Goal: Navigation & Orientation: Find specific page/section

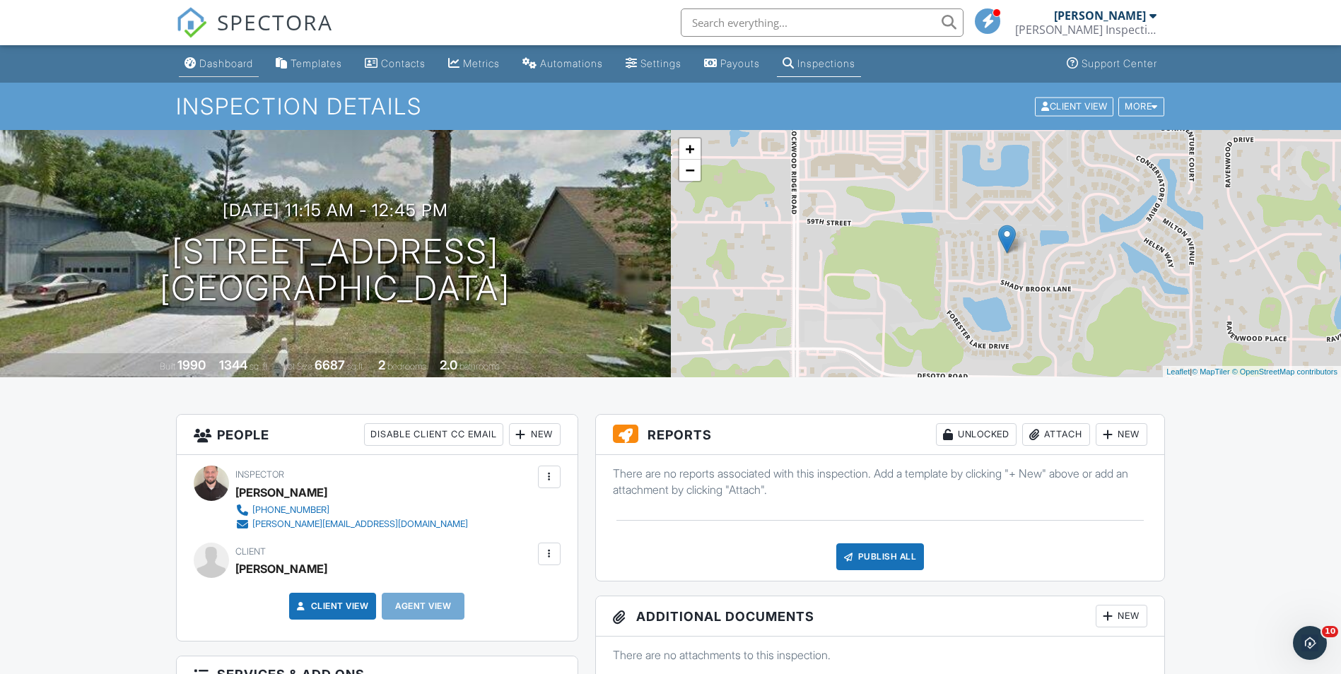
click at [224, 62] on div "Dashboard" at bounding box center [226, 63] width 54 height 12
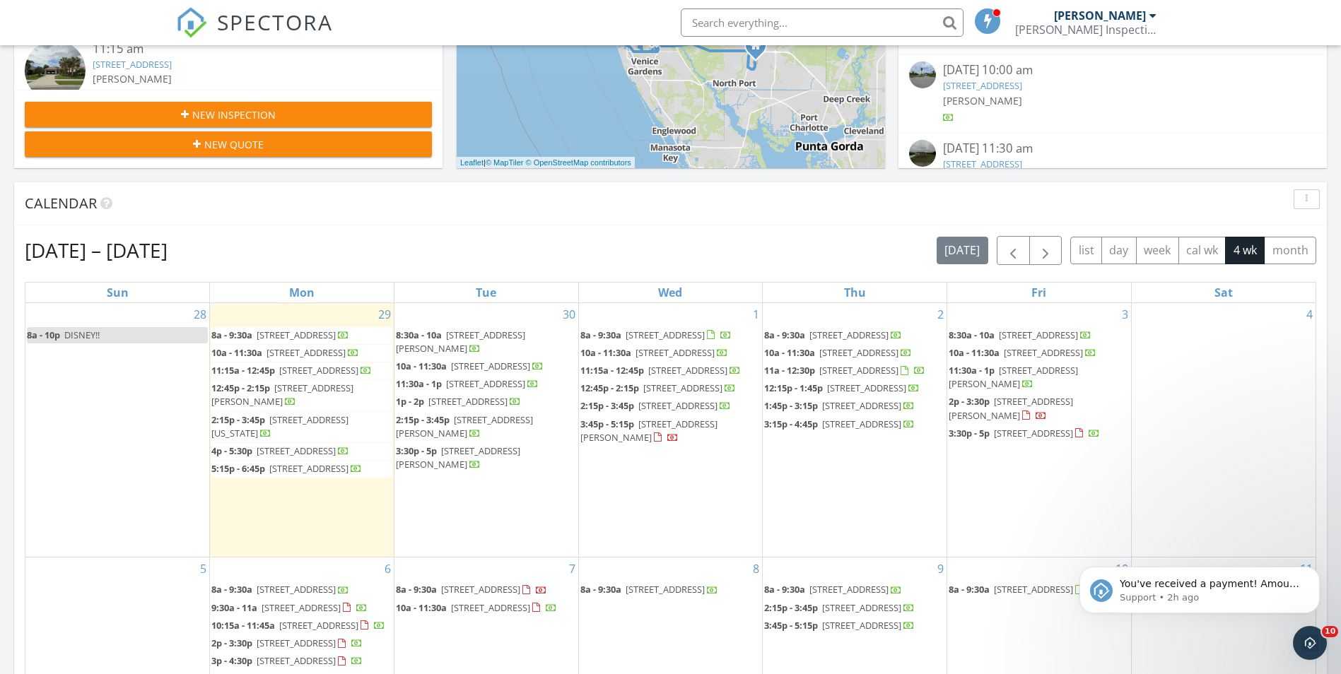
scroll to position [495, 0]
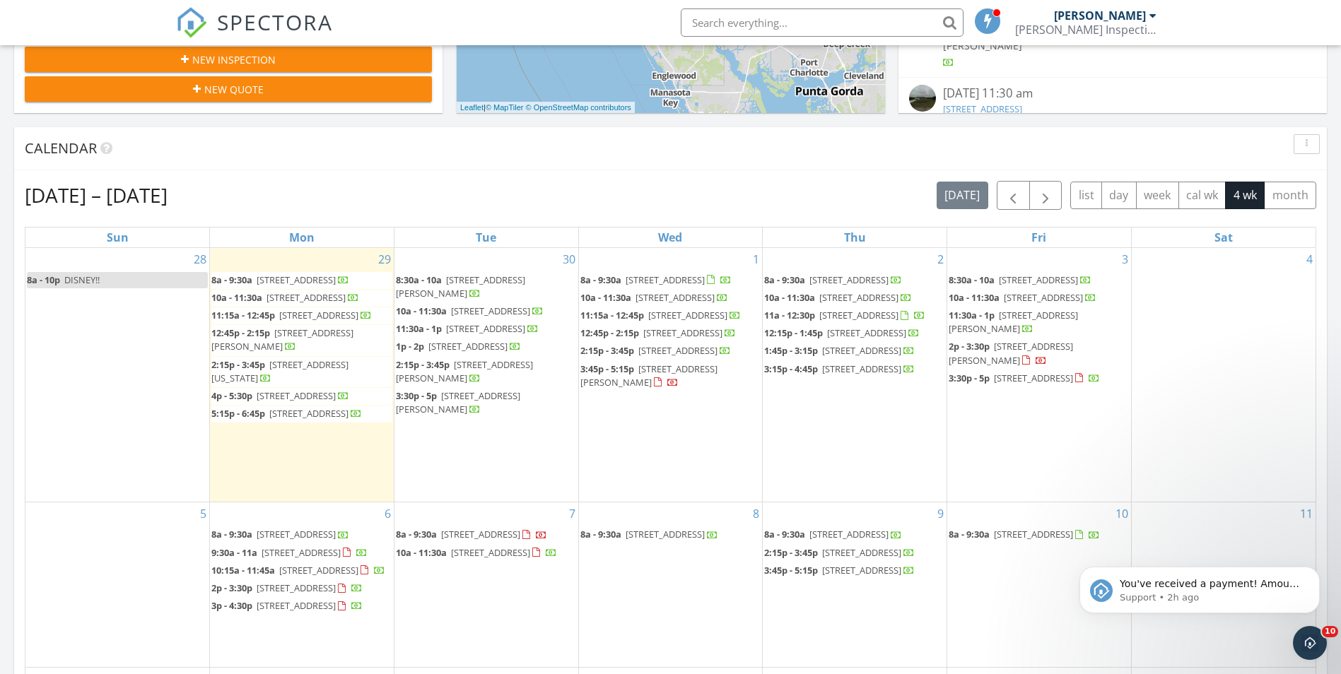
click at [477, 156] on div "Calendar" at bounding box center [660, 148] width 1271 height 21
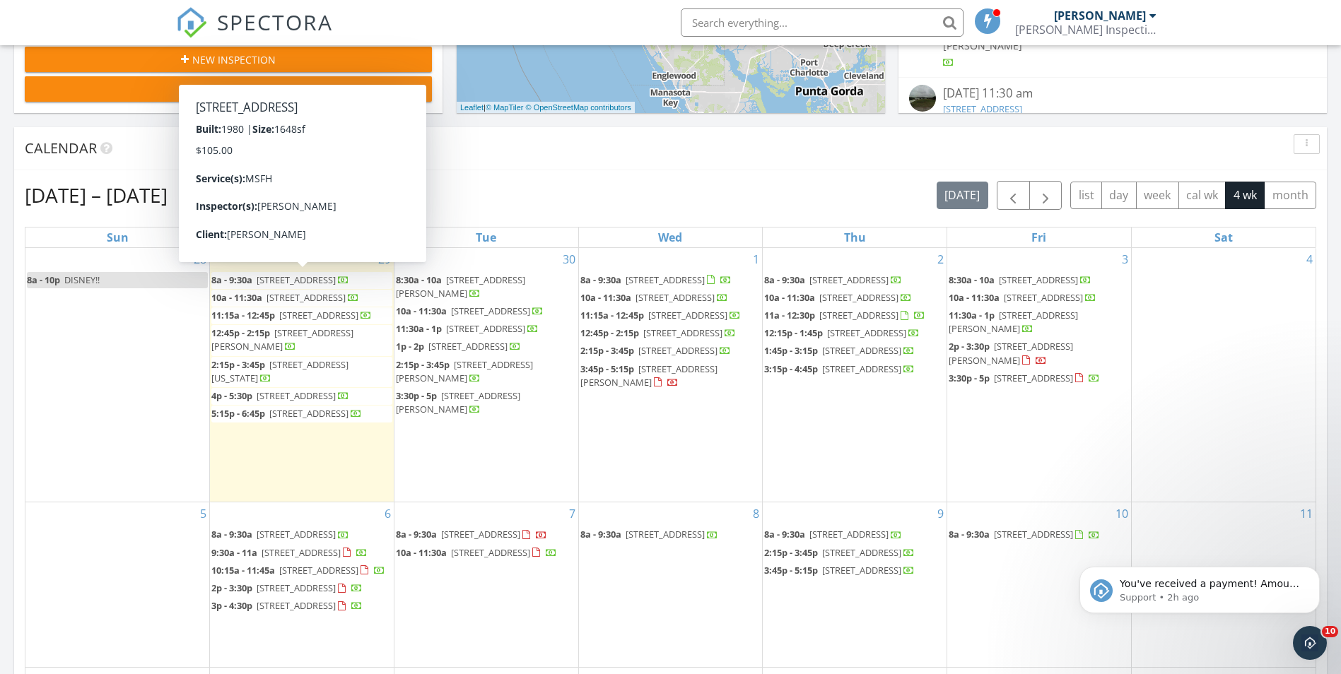
click at [166, 163] on div "Calendar" at bounding box center [670, 148] width 1313 height 43
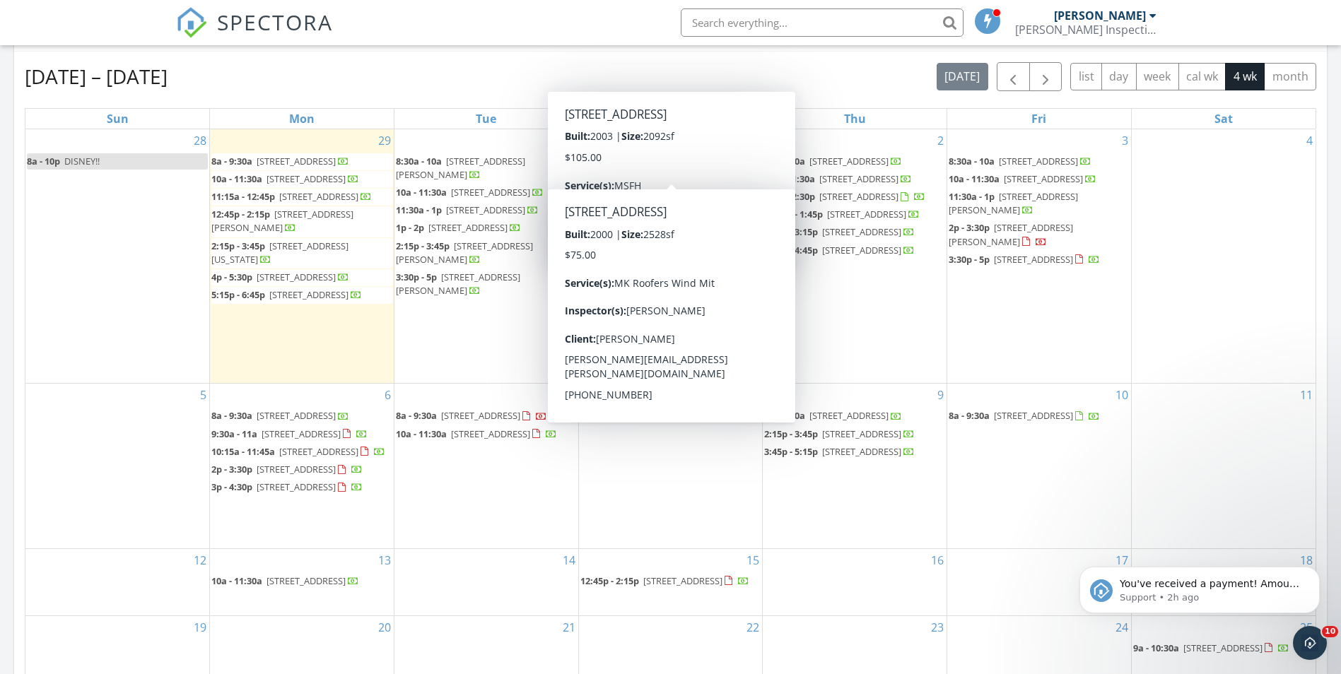
scroll to position [590, 0]
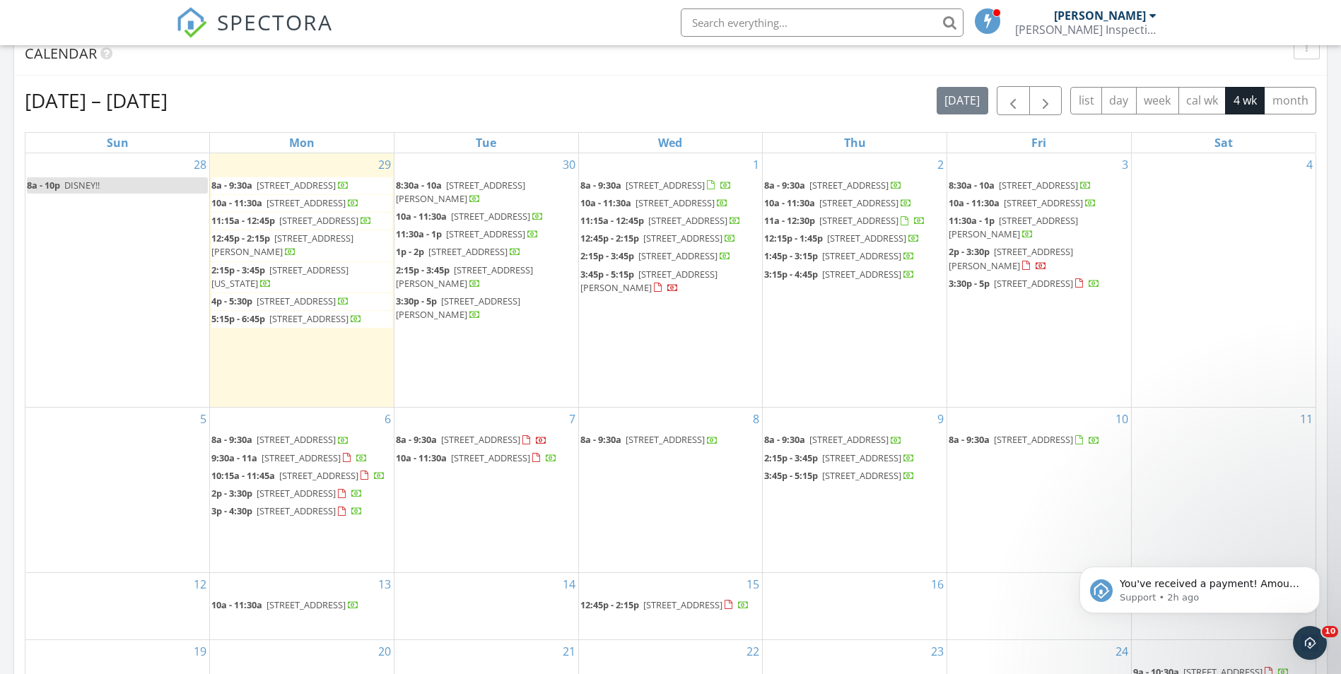
drag, startPoint x: 238, startPoint y: 122, endPoint x: 99, endPoint y: 107, distance: 139.3
click at [99, 107] on div "[DATE] – [DATE] [DATE] list day week cal wk 4 wk month Sun Mon Tue Wed Thu Fri …" at bounding box center [671, 396] width 1292 height 621
click at [99, 107] on h2 "[DATE] – [DATE]" at bounding box center [96, 100] width 143 height 28
drag, startPoint x: 99, startPoint y: 103, endPoint x: 247, endPoint y: 105, distance: 147.8
click at [247, 105] on div "[DATE] – [DATE] [DATE] list day week cal wk 4 wk month" at bounding box center [671, 100] width 1292 height 29
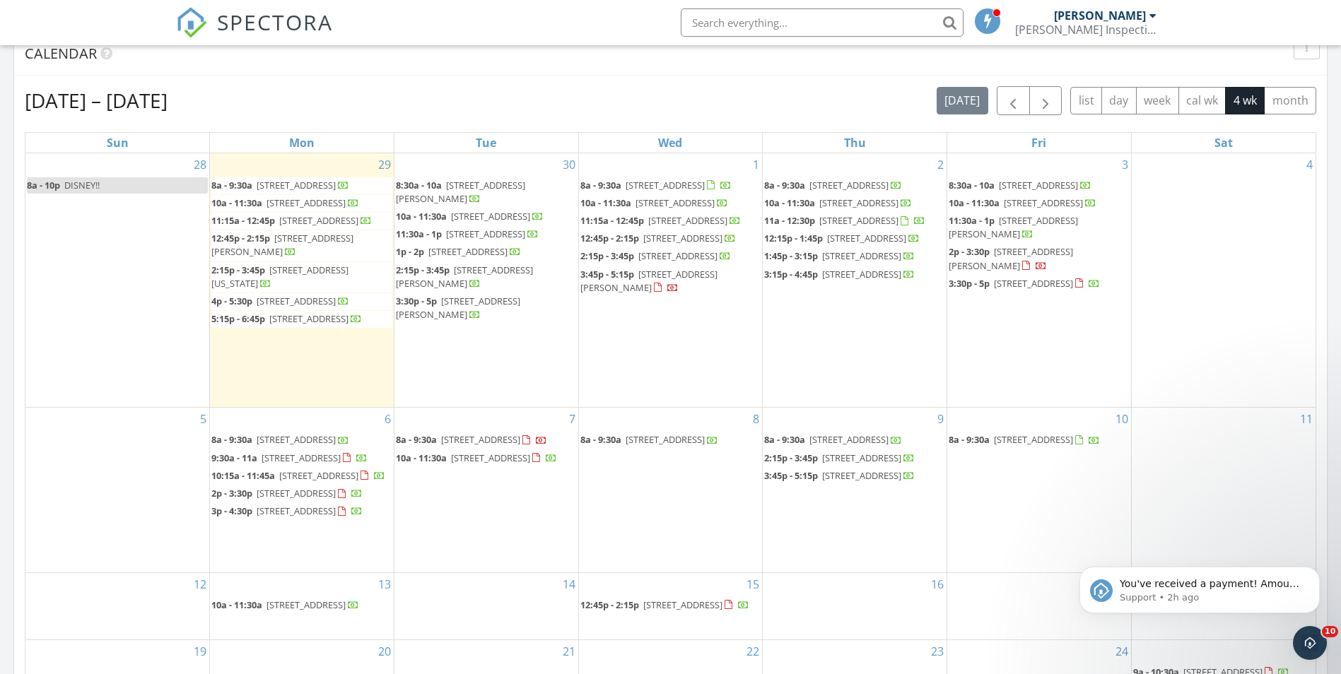
click at [247, 105] on div "[DATE] – [DATE] [DATE] list day week cal wk 4 wk month" at bounding box center [671, 100] width 1292 height 29
drag, startPoint x: 271, startPoint y: 94, endPoint x: 25, endPoint y: 103, distance: 245.5
click at [25, 103] on div "[DATE] – [DATE] [DATE] list day week cal wk 4 wk month" at bounding box center [671, 100] width 1292 height 29
click at [25, 103] on h2 "[DATE] – [DATE]" at bounding box center [96, 100] width 143 height 28
drag, startPoint x: 26, startPoint y: 100, endPoint x: 229, endPoint y: 103, distance: 202.9
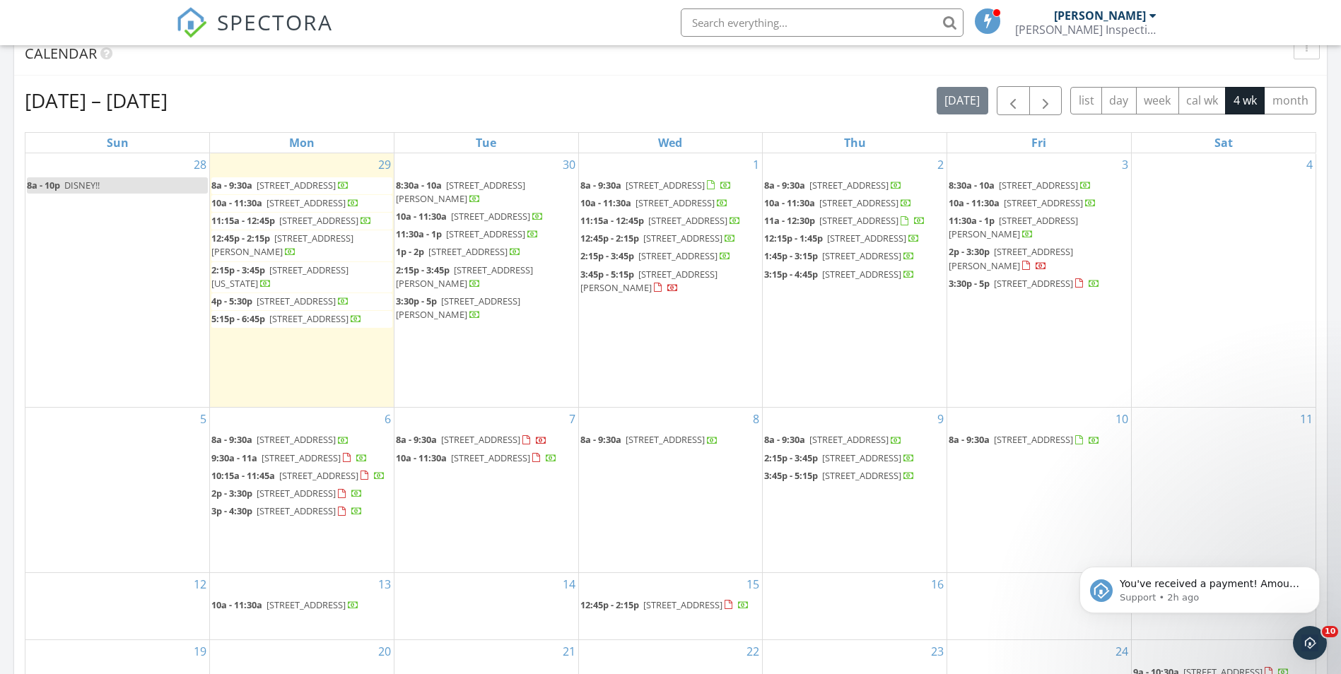
click at [229, 103] on div "[DATE] – [DATE] [DATE] list day week cal wk 4 wk month" at bounding box center [671, 100] width 1292 height 29
click at [467, 95] on div "[DATE] – [DATE] [DATE] list day week cal wk 4 wk month" at bounding box center [671, 100] width 1292 height 29
drag, startPoint x: 304, startPoint y: 103, endPoint x: 127, endPoint y: 112, distance: 177.0
click at [127, 112] on div "[DATE] – [DATE] [DATE] list day week cal wk 4 wk month" at bounding box center [671, 100] width 1292 height 29
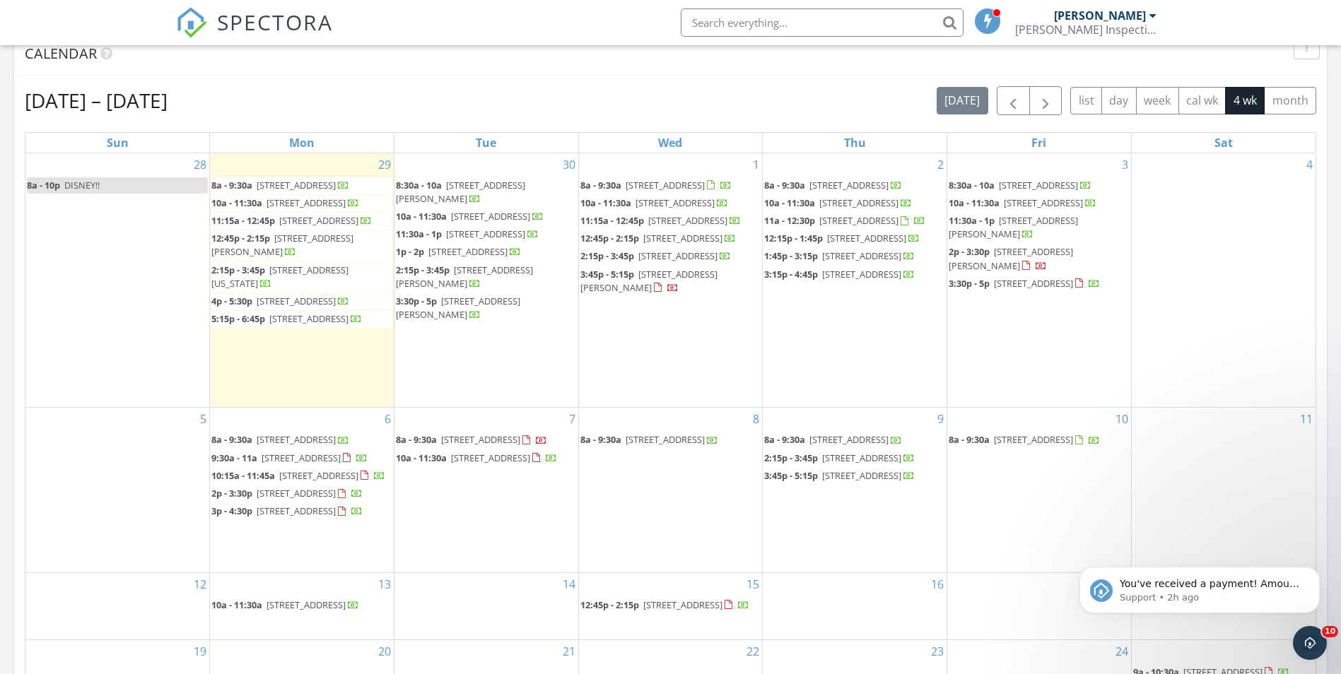
click at [127, 112] on h2 "[DATE] – [DATE]" at bounding box center [96, 100] width 143 height 28
drag, startPoint x: 103, startPoint y: 98, endPoint x: 267, endPoint y: 112, distance: 165.3
click at [267, 112] on div "[DATE] – [DATE] [DATE] list day week cal wk 4 wk month" at bounding box center [671, 100] width 1292 height 29
drag, startPoint x: 249, startPoint y: 103, endPoint x: 110, endPoint y: 97, distance: 138.7
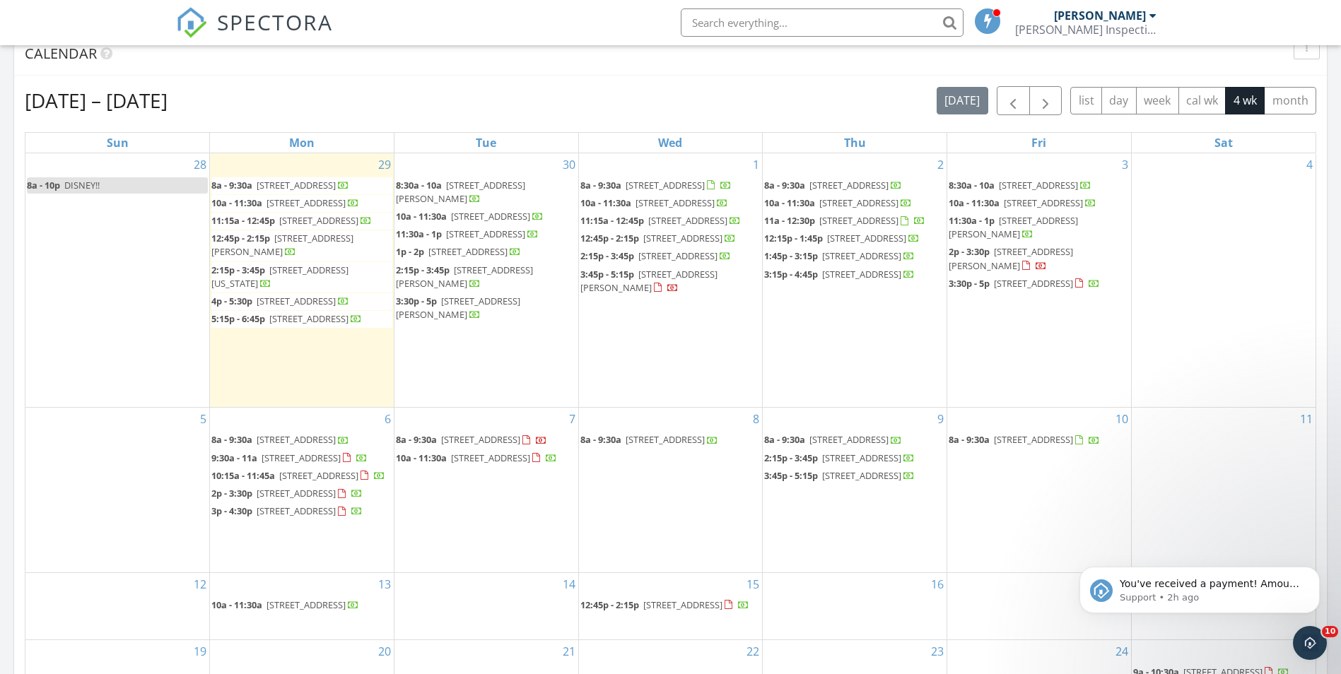
click at [110, 97] on div "[DATE] – [DATE] [DATE] list day week cal wk 4 wk month" at bounding box center [671, 100] width 1292 height 29
click at [110, 97] on h2 "[DATE] – [DATE]" at bounding box center [96, 100] width 143 height 28
drag, startPoint x: 110, startPoint y: 97, endPoint x: 216, endPoint y: 91, distance: 105.5
click at [168, 91] on h2 "[DATE] – [DATE]" at bounding box center [96, 100] width 143 height 28
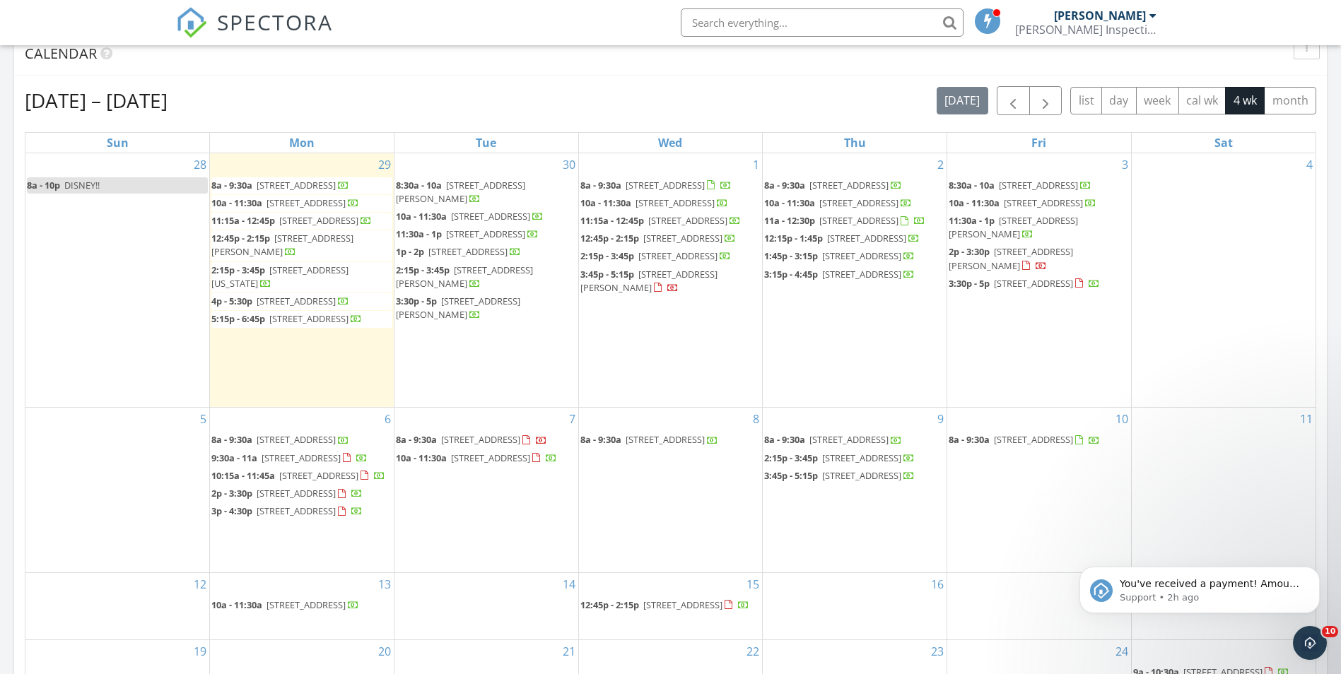
drag, startPoint x: 215, startPoint y: 95, endPoint x: 93, endPoint y: 96, distance: 121.6
click at [93, 96] on h2 "[DATE] – [DATE]" at bounding box center [96, 100] width 143 height 28
drag, startPoint x: 27, startPoint y: 100, endPoint x: 239, endPoint y: 100, distance: 212.1
click at [239, 100] on div "[DATE] – [DATE] [DATE] list day week cal wk 4 wk month" at bounding box center [671, 100] width 1292 height 29
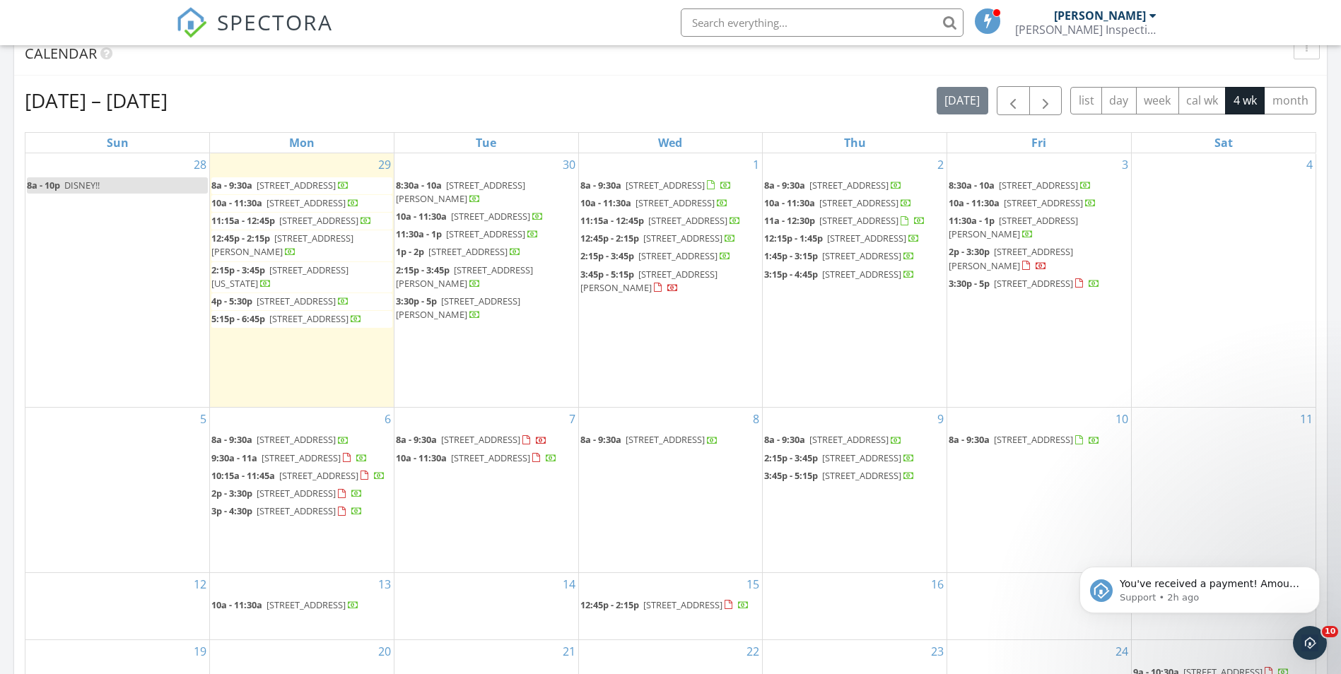
click at [239, 100] on div "[DATE] – [DATE] [DATE] list day week cal wk 4 wk month" at bounding box center [671, 100] width 1292 height 29
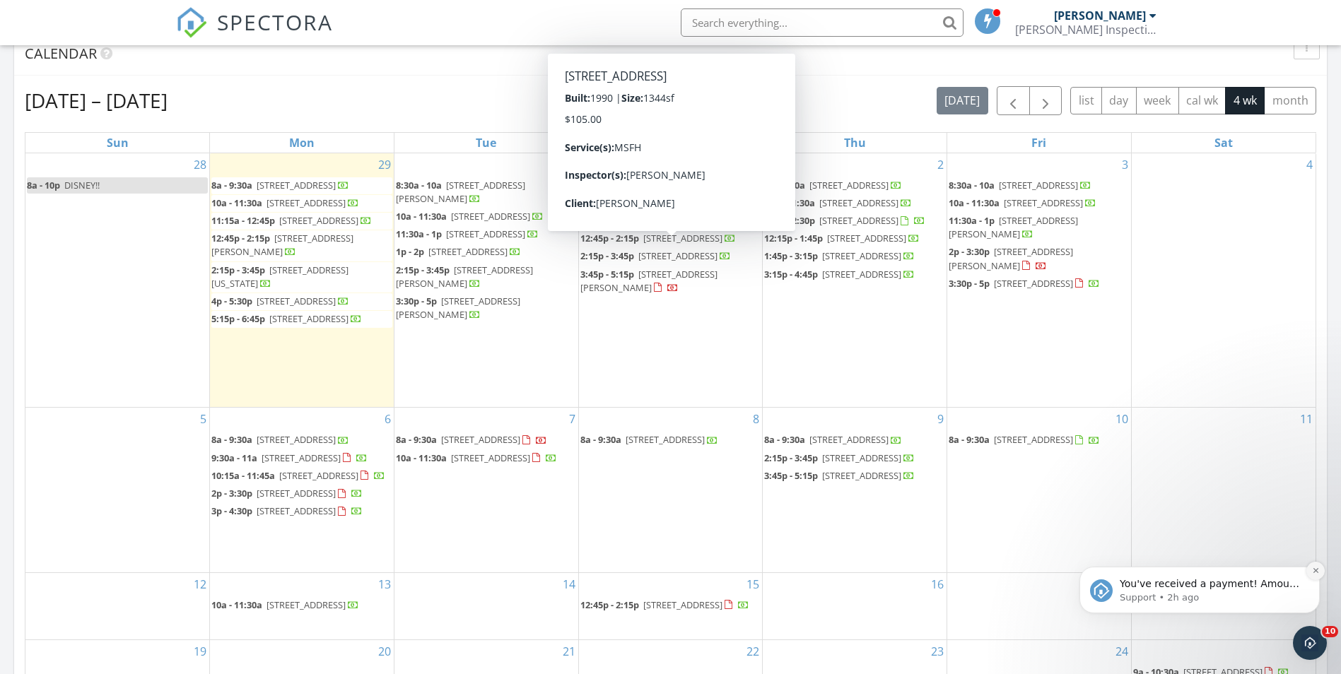
click at [1312, 571] on icon "Dismiss notification" at bounding box center [1316, 571] width 8 height 8
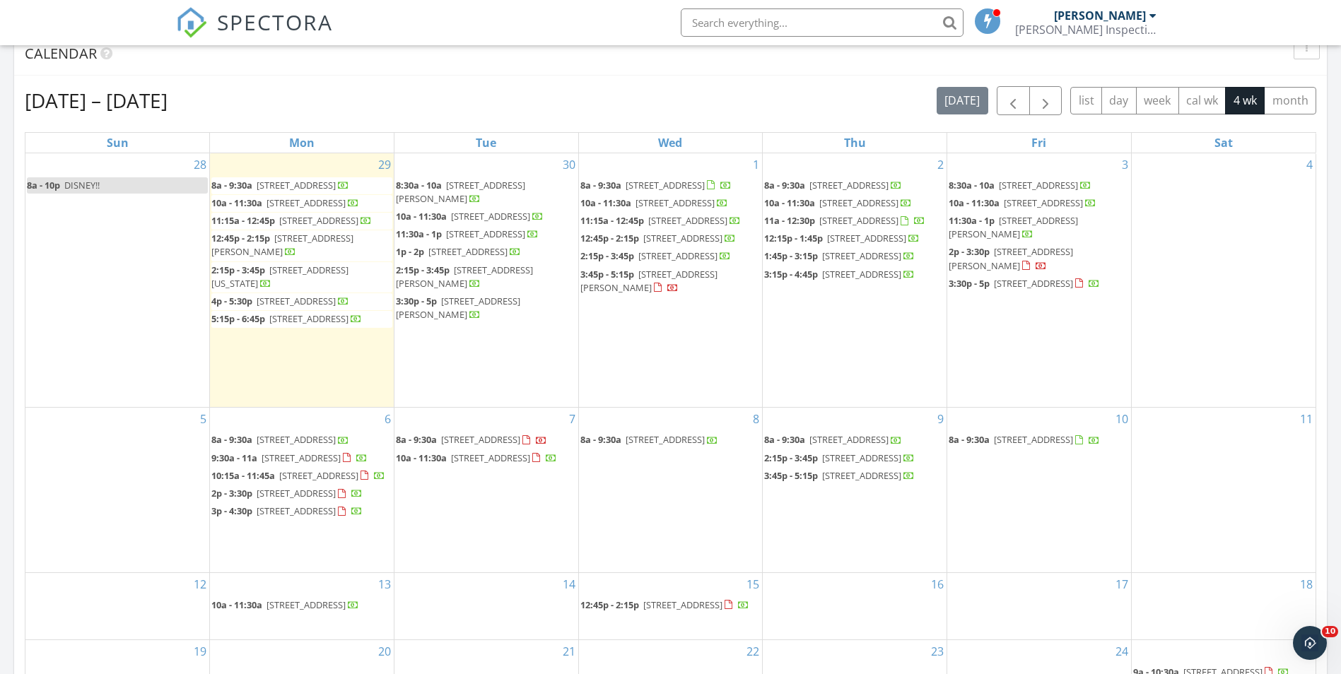
click at [406, 95] on div "[DATE] – [DATE] [DATE] list day week cal wk 4 wk month" at bounding box center [671, 100] width 1292 height 29
drag, startPoint x: 296, startPoint y: 97, endPoint x: 112, endPoint y: 99, distance: 183.1
click at [112, 99] on div "[DATE] – [DATE] [DATE] list day week cal wk 4 wk month" at bounding box center [671, 100] width 1292 height 29
click at [112, 99] on h2 "[DATE] – [DATE]" at bounding box center [96, 100] width 143 height 28
drag, startPoint x: 229, startPoint y: 97, endPoint x: 146, endPoint y: 101, distance: 83.5
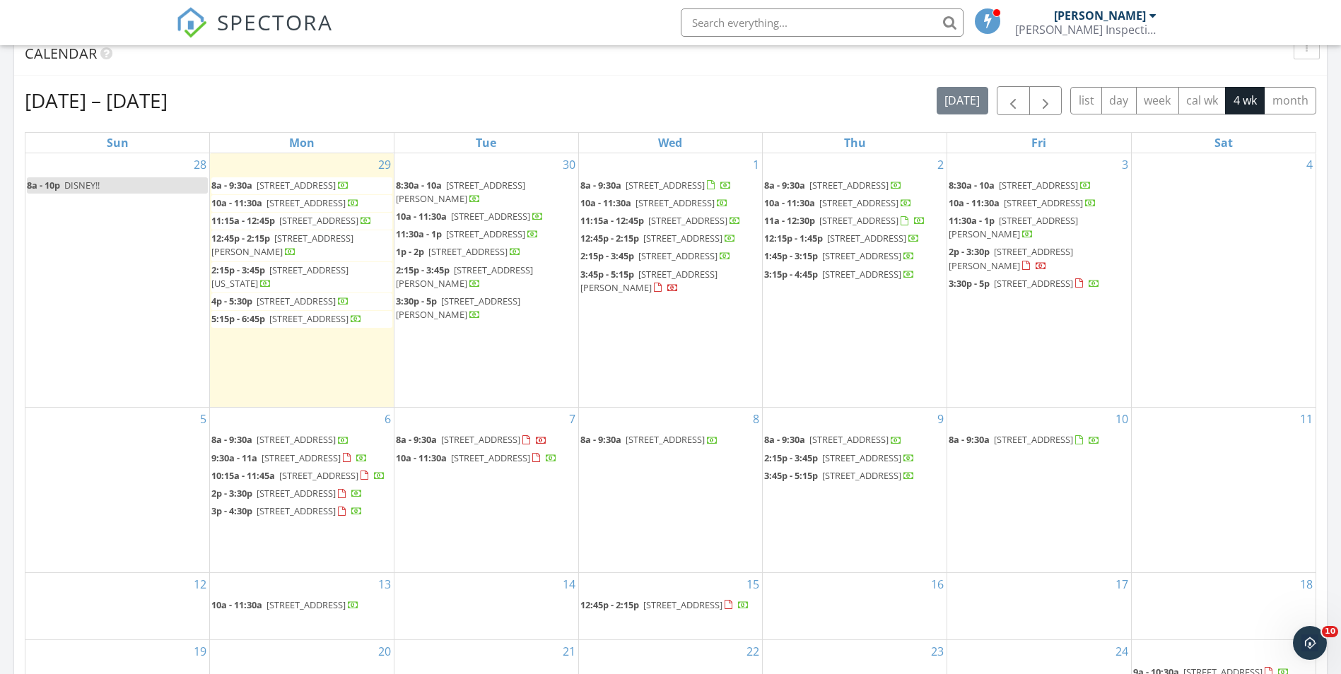
click at [146, 101] on div "[DATE] – [DATE] [DATE] list day week cal wk 4 wk month" at bounding box center [671, 100] width 1292 height 29
click at [145, 101] on h2 "[DATE] – [DATE]" at bounding box center [96, 100] width 143 height 28
drag, startPoint x: 117, startPoint y: 101, endPoint x: 235, endPoint y: 101, distance: 118.1
click at [235, 101] on div "[DATE] – [DATE] [DATE] list day week cal wk 4 wk month" at bounding box center [671, 100] width 1292 height 29
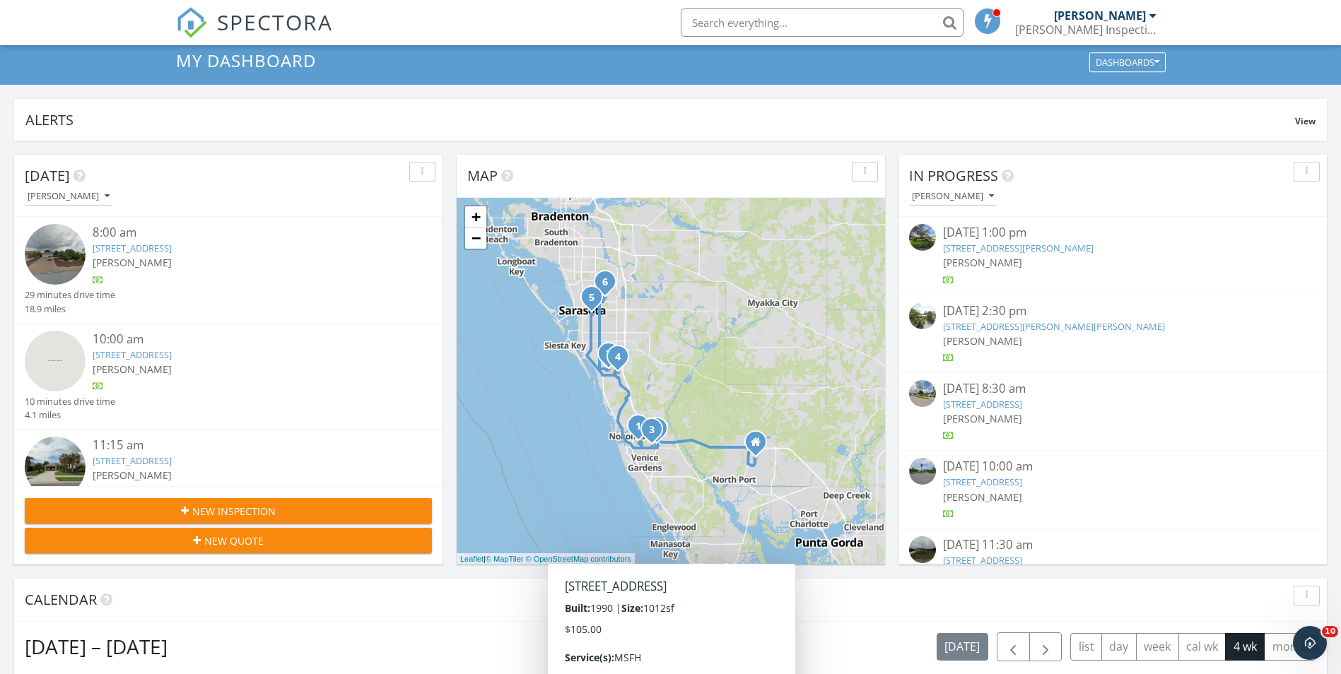
scroll to position [0, 0]
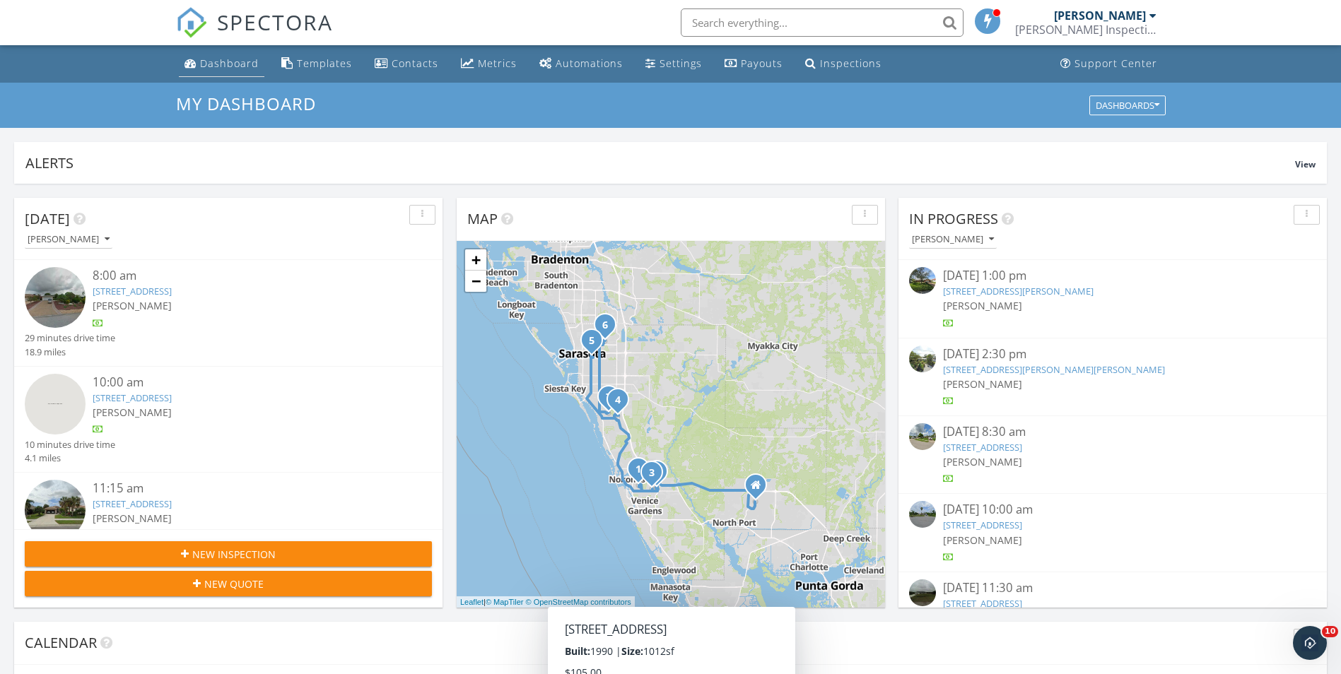
click at [255, 64] on div "Dashboard" at bounding box center [229, 63] width 59 height 13
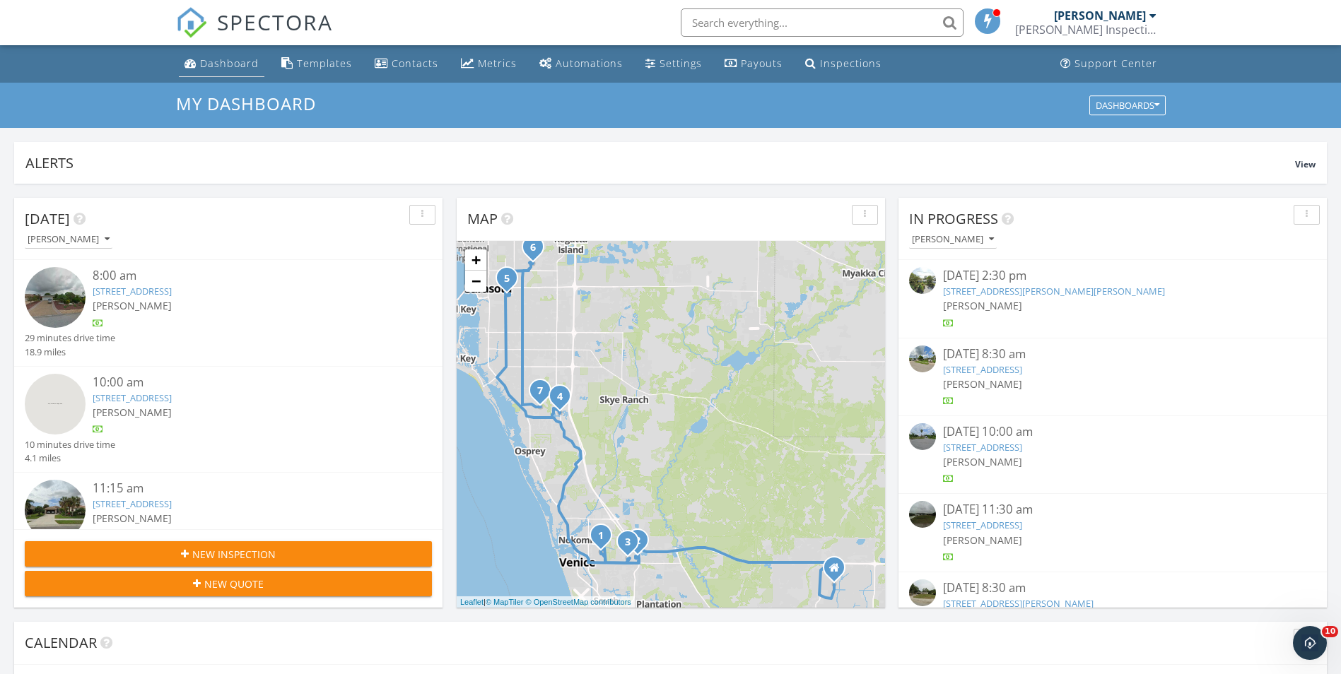
click at [223, 64] on div "Dashboard" at bounding box center [229, 63] width 59 height 13
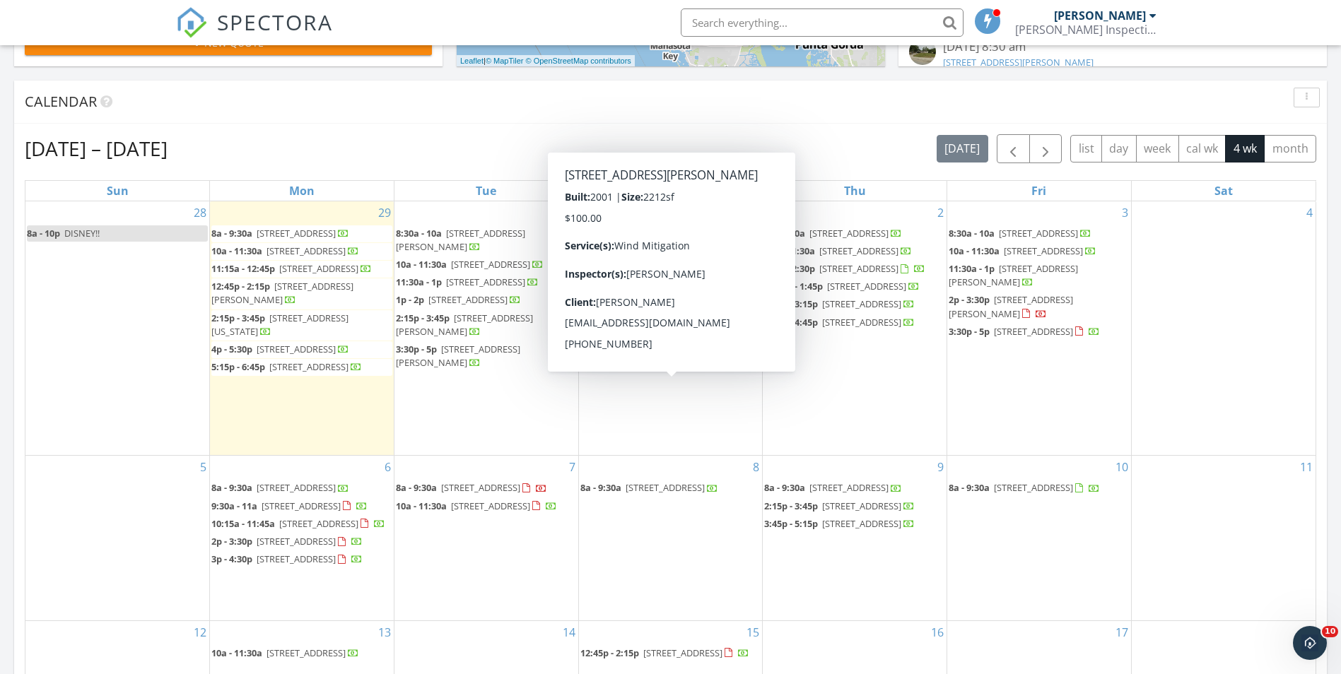
scroll to position [566, 0]
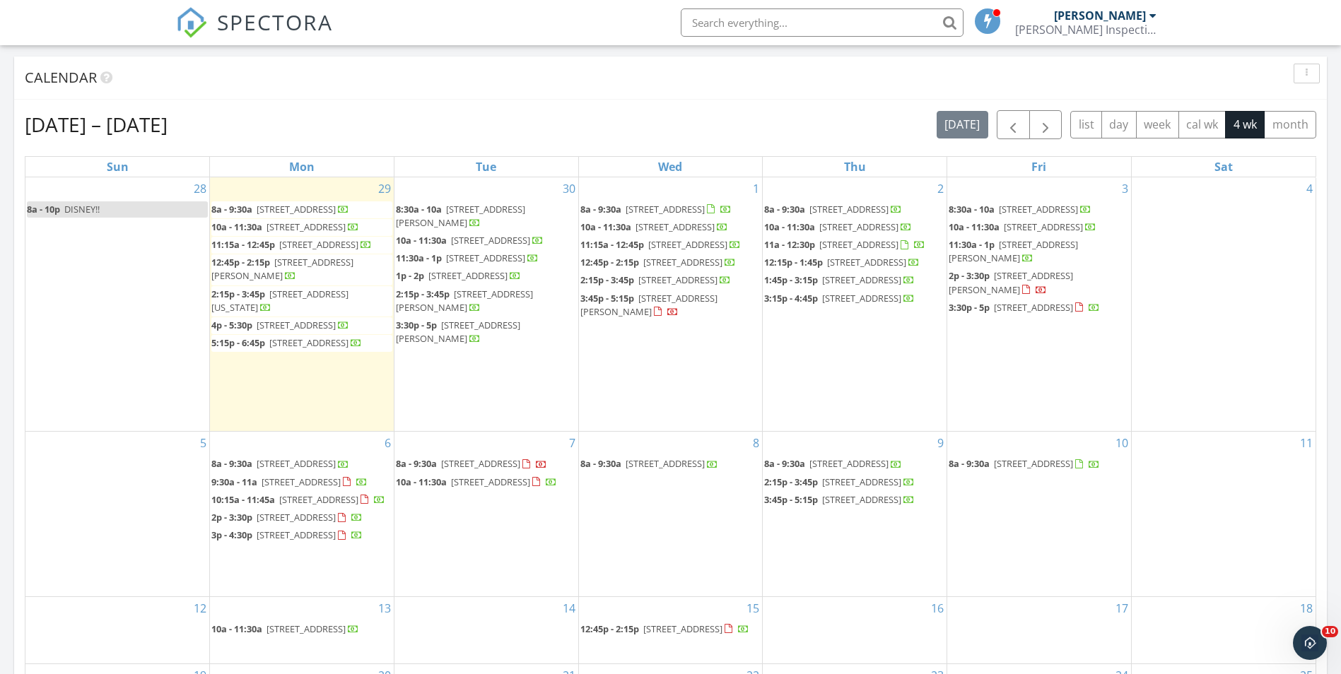
drag, startPoint x: 250, startPoint y: 122, endPoint x: 113, endPoint y: 127, distance: 136.5
click at [113, 127] on div "[DATE] – [DATE] [DATE] list day week cal wk 4 wk month" at bounding box center [671, 124] width 1292 height 29
click at [112, 127] on h2 "[DATE] – [DATE]" at bounding box center [96, 124] width 143 height 28
drag, startPoint x: 112, startPoint y: 126, endPoint x: 274, endPoint y: 129, distance: 161.9
click at [274, 129] on div "[DATE] – [DATE] [DATE] list day week cal wk 4 wk month" at bounding box center [671, 124] width 1292 height 29
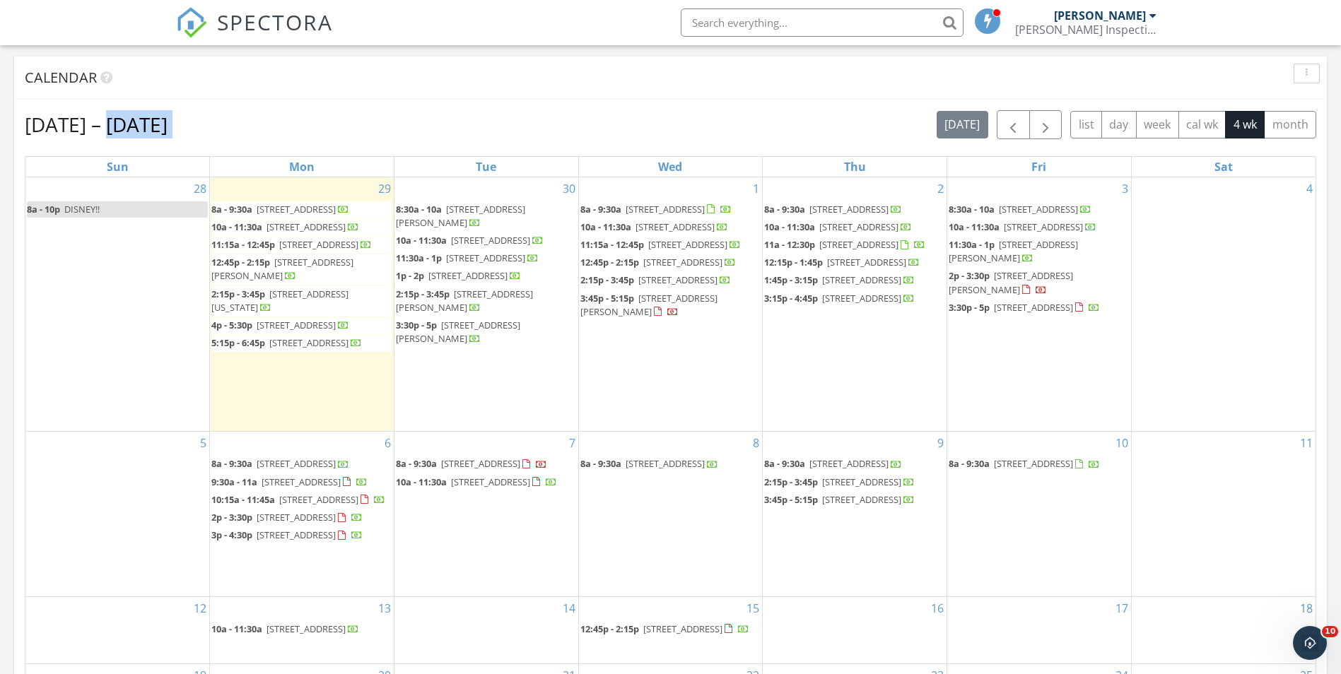
click at [274, 129] on div "[DATE] – [DATE] [DATE] list day week cal wk 4 wk month" at bounding box center [671, 124] width 1292 height 29
drag, startPoint x: 300, startPoint y: 122, endPoint x: -25, endPoint y: 132, distance: 325.4
click at [0, 132] on html "SPECTORA David Groff Groff Inspections LLC Role: Inspector Change Role Dashboar…" at bounding box center [670, 428] width 1341 height 1989
click at [731, 19] on input "text" at bounding box center [822, 22] width 283 height 28
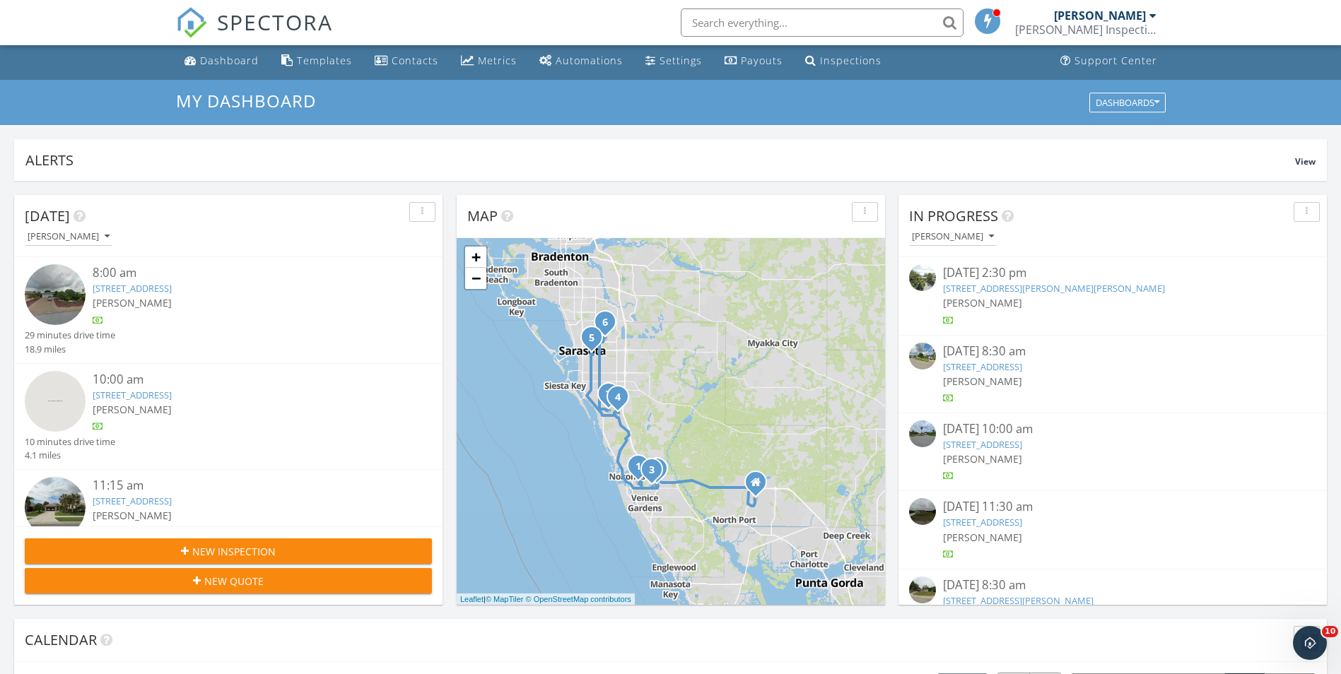
scroll to position [0, 0]
